Goal: Task Accomplishment & Management: Use online tool/utility

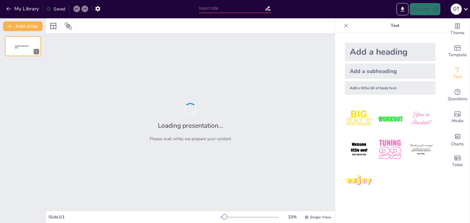
type input "Aspectos Fundamentales de la Regla N°5: El Árbitro"
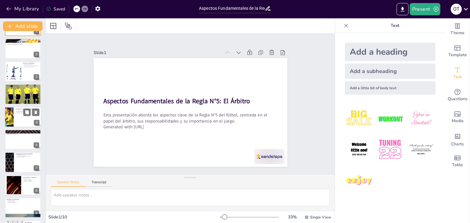
scroll to position [43, 0]
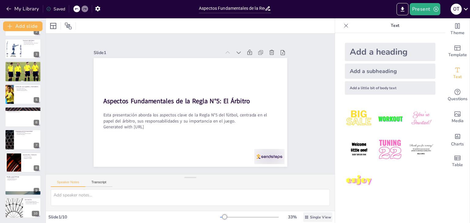
click at [311, 217] on span "Single View" at bounding box center [320, 217] width 21 height 5
click at [340, 149] on div at bounding box center [390, 150] width 100 height 100
click at [424, 9] on button "Present" at bounding box center [424, 9] width 31 height 12
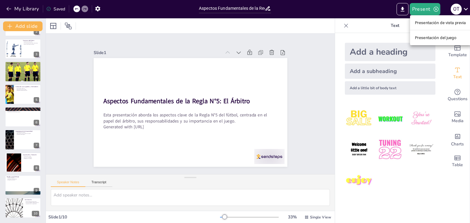
click at [423, 41] on font "Presentación del juego" at bounding box center [436, 38] width 42 height 6
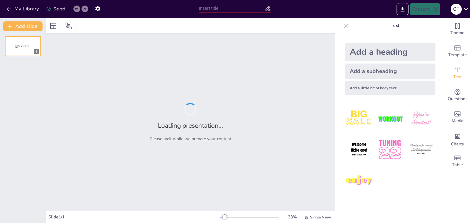
type input "Aspectos Fundamentales de la Regla N°5: El Árbitro"
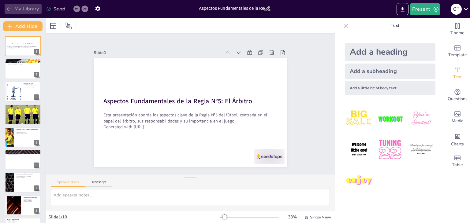
click at [8, 9] on icon "button" at bounding box center [9, 9] width 6 height 6
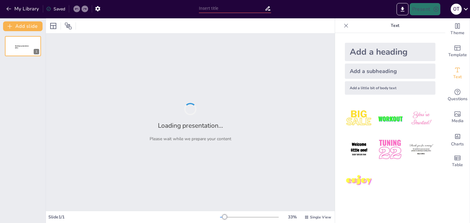
type input "Aspectos Clave de la Regla N°5: El Árbitro y su Rol Fundamental"
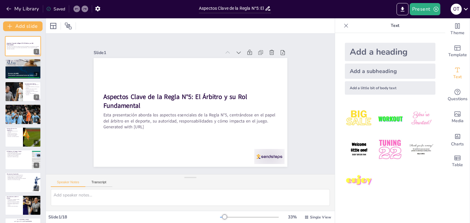
checkbox input "true"
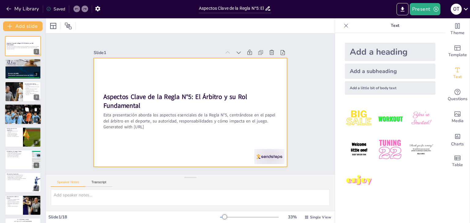
checkbox input "true"
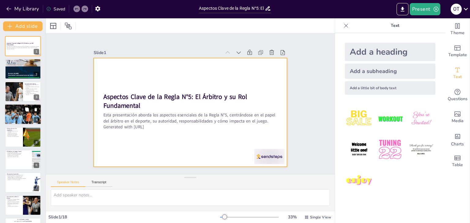
checkbox input "true"
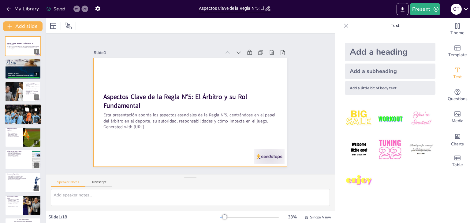
checkbox input "true"
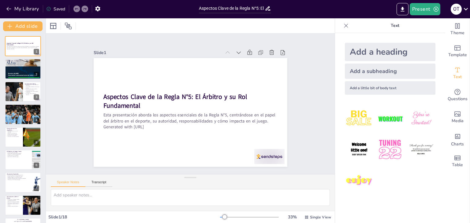
checkbox input "true"
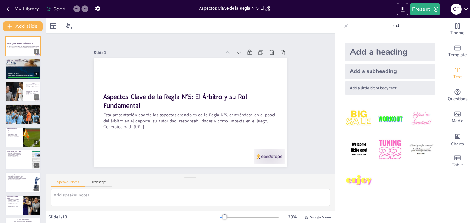
checkbox input "true"
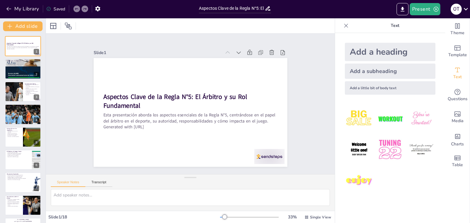
checkbox input "true"
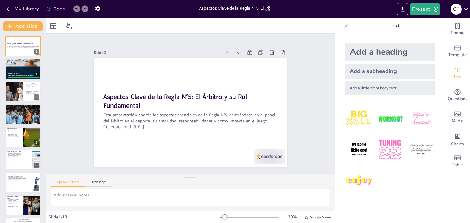
checkbox input "true"
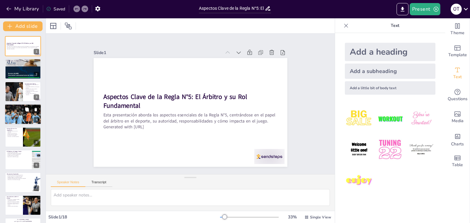
checkbox input "true"
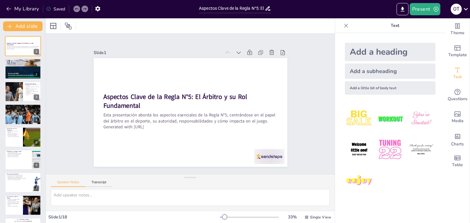
checkbox input "true"
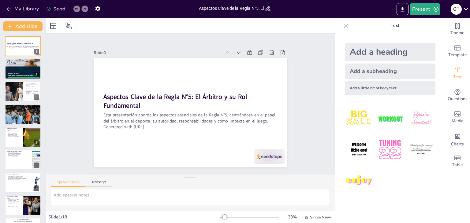
checkbox input "true"
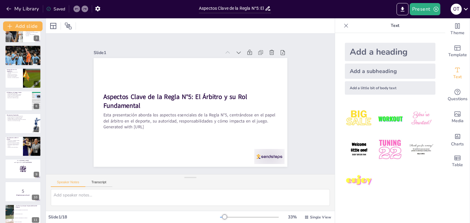
checkbox input "true"
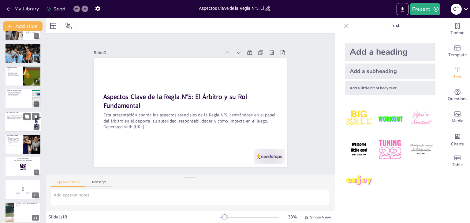
checkbox input "true"
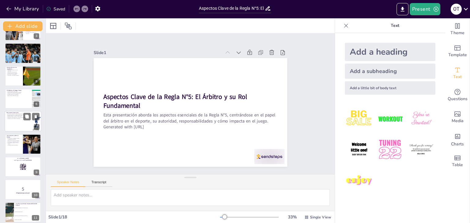
checkbox input "true"
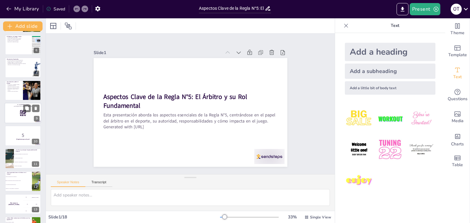
checkbox input "true"
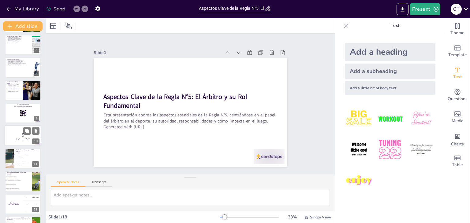
checkbox input "true"
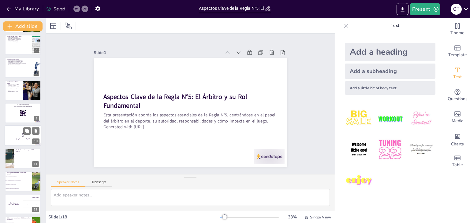
checkbox input "true"
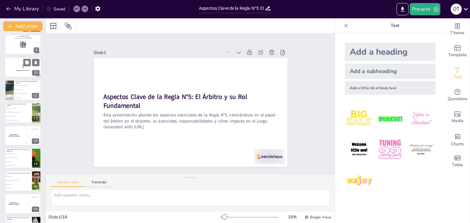
checkbox input "true"
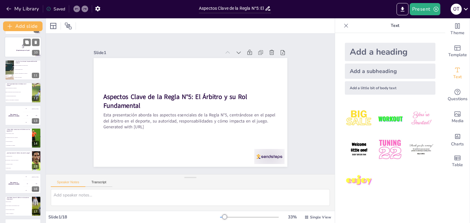
checkbox input "true"
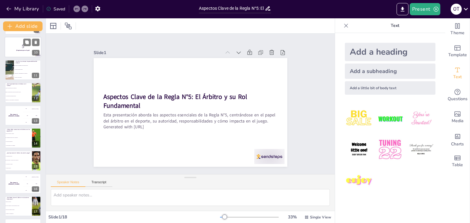
checkbox input "true"
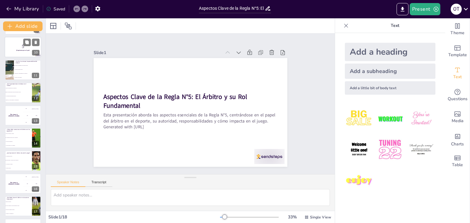
scroll to position [224, 0]
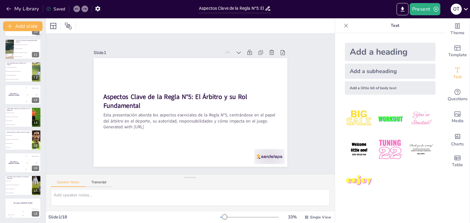
checkbox input "true"
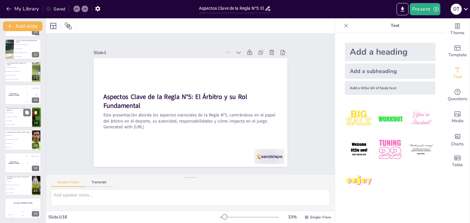
checkbox input "true"
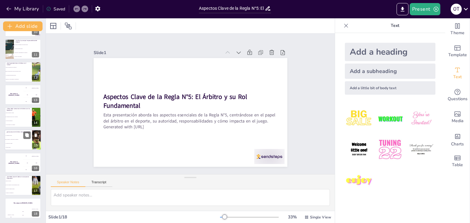
checkbox input "true"
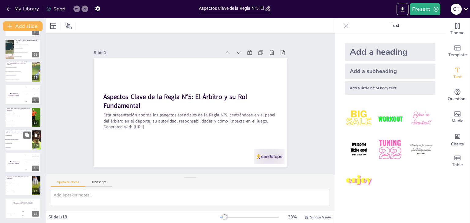
checkbox input "true"
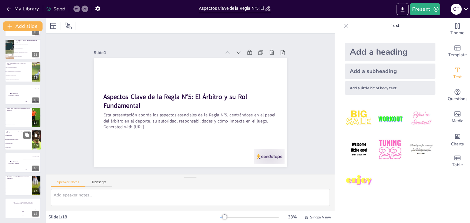
checkbox input "true"
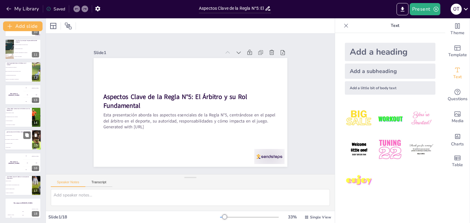
checkbox input "true"
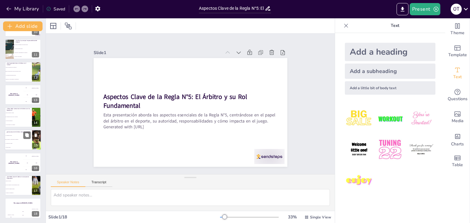
checkbox input "true"
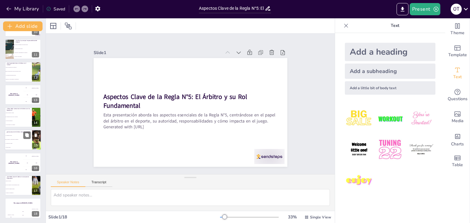
checkbox input "true"
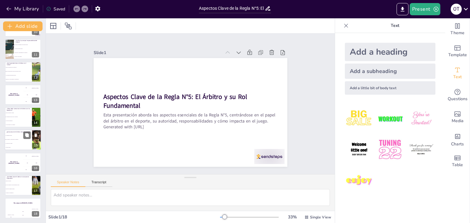
checkbox input "true"
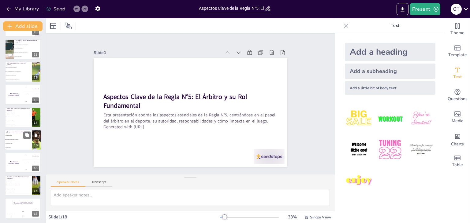
checkbox input "true"
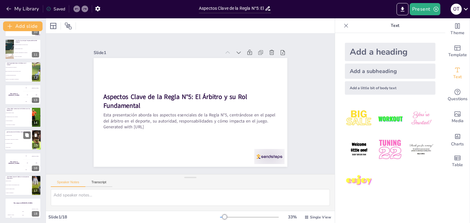
checkbox input "true"
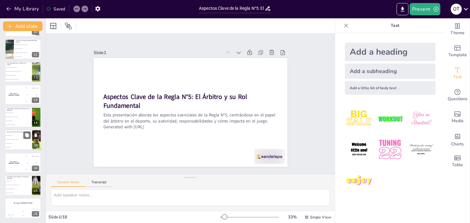
checkbox input "true"
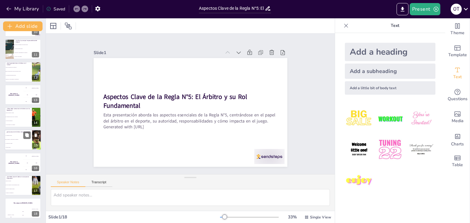
checkbox input "true"
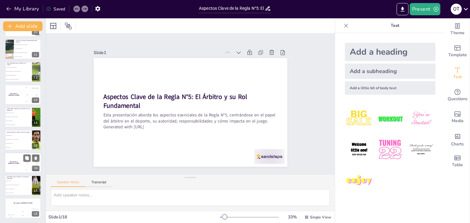
checkbox input "true"
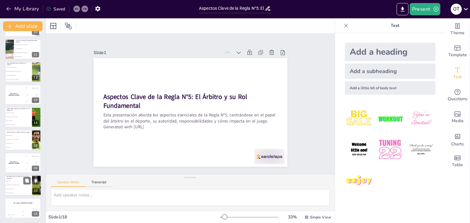
checkbox input "true"
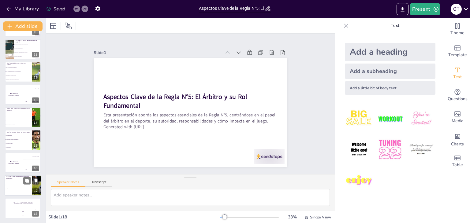
checkbox input "true"
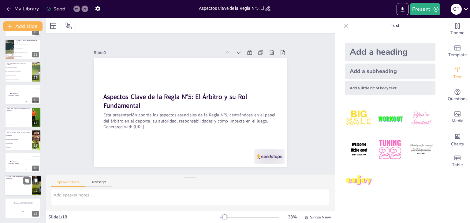
checkbox input "true"
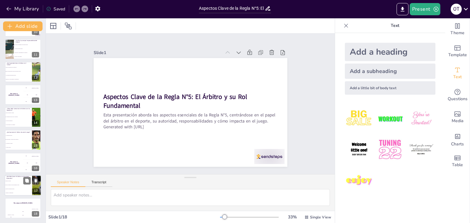
checkbox input "true"
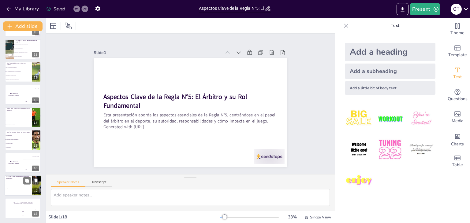
checkbox input "true"
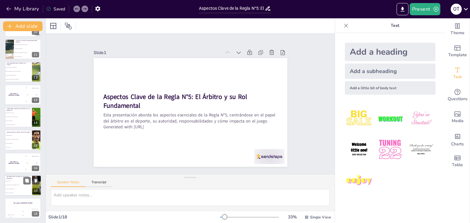
checkbox input "true"
click at [420, 12] on button "Present" at bounding box center [424, 9] width 31 height 12
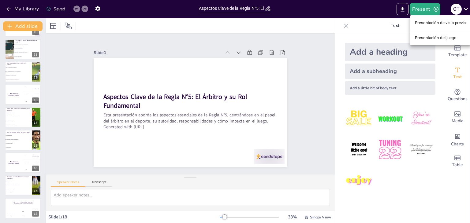
click at [422, 39] on font "Presentación del juego" at bounding box center [436, 37] width 42 height 5
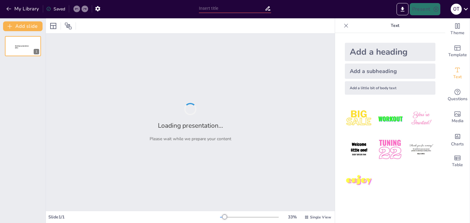
type input "Aspectos Clave de la Regla N°5: El Árbitro y su Rol Fundamental"
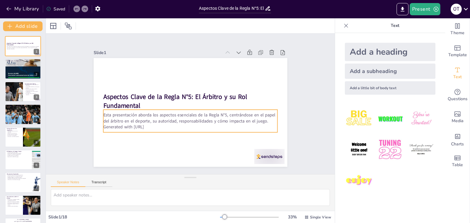
checkbox input "true"
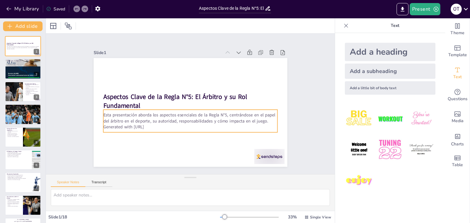
checkbox input "true"
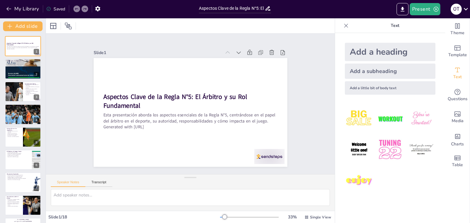
checkbox input "true"
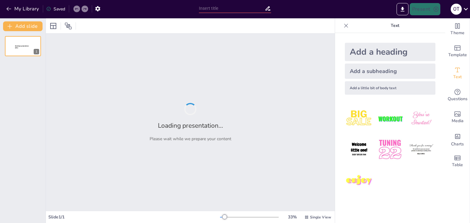
type input "Aspectos Clave de la Regla N°5: El Árbitro y su Rol Fundamental"
type input "Aspectos Fundamentales de la Regla N°5: El Árbitro"
